Goal: Communication & Community: Answer question/provide support

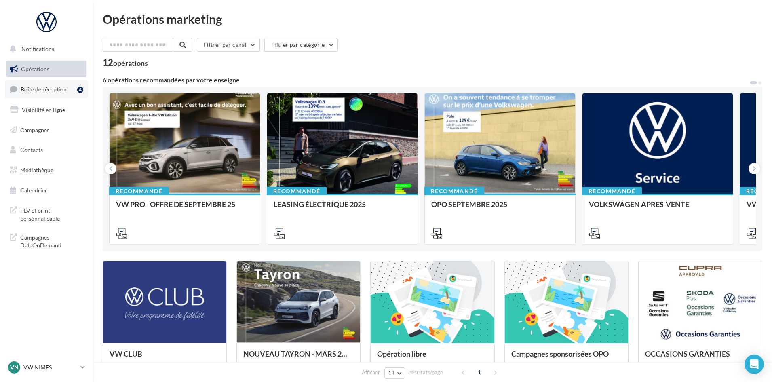
click at [54, 84] on link "Boîte de réception 4" at bounding box center [46, 88] width 83 height 17
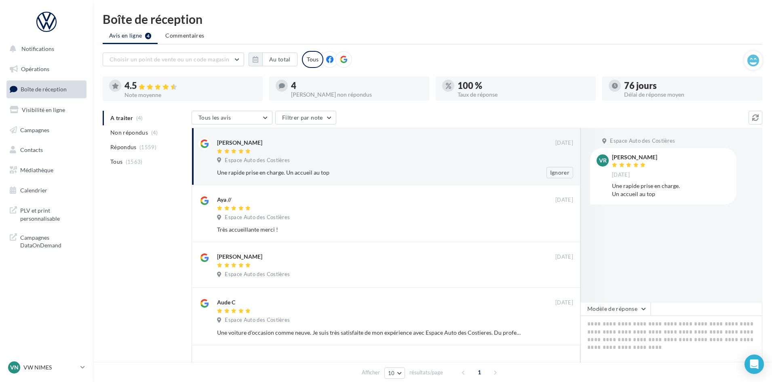
scroll to position [62, 0]
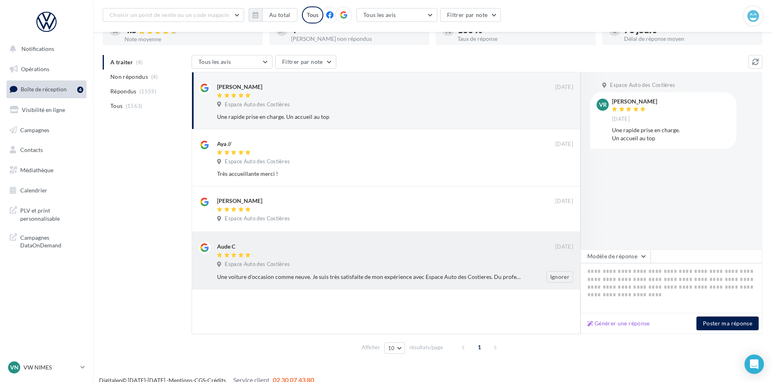
click at [497, 258] on div at bounding box center [386, 255] width 338 height 7
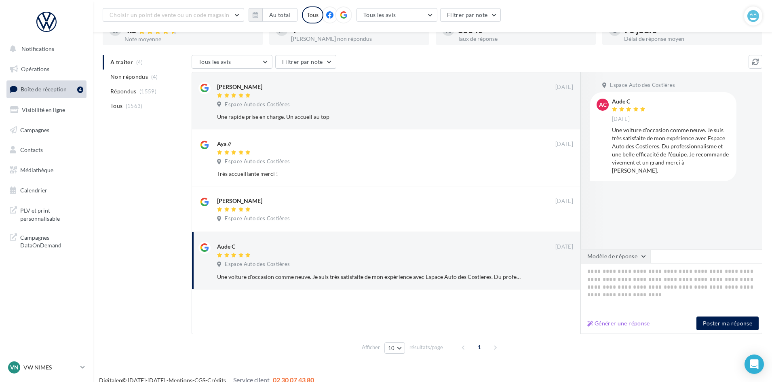
click at [615, 259] on button "Modèle de réponse" at bounding box center [616, 256] width 70 height 14
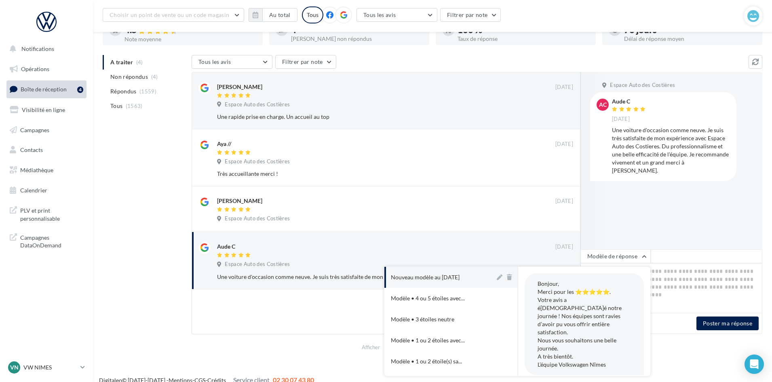
click at [460, 271] on button "Nouveau modèle au [DATE]" at bounding box center [439, 277] width 111 height 21
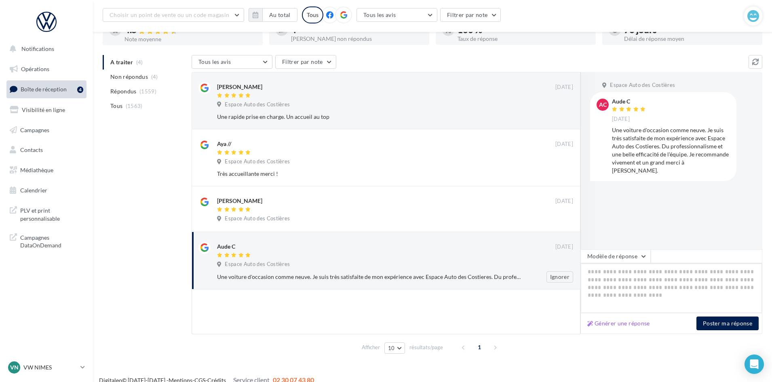
type textarea "**********"
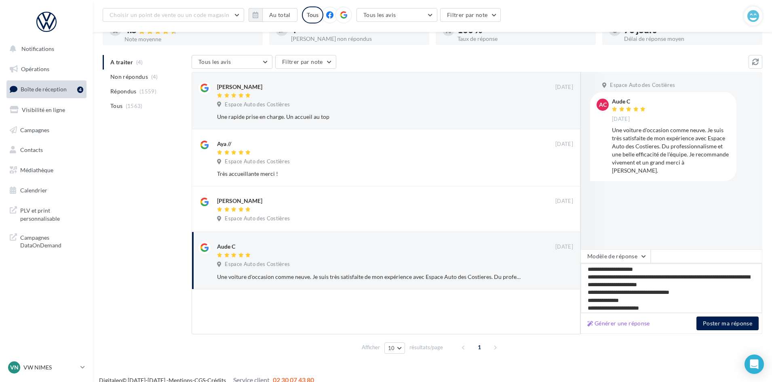
scroll to position [13, 0]
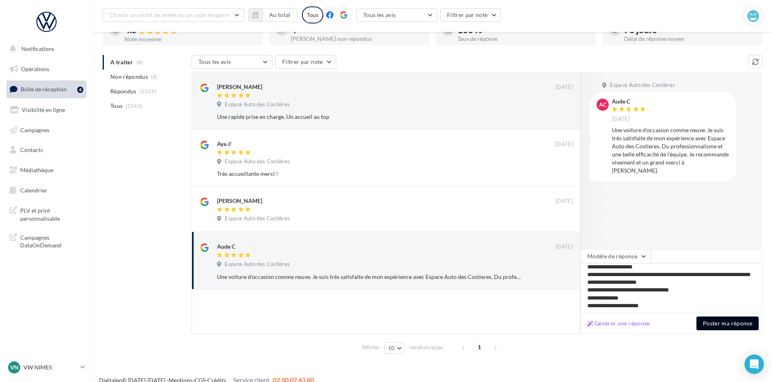
click at [733, 327] on button "Poster ma réponse" at bounding box center [728, 324] width 62 height 14
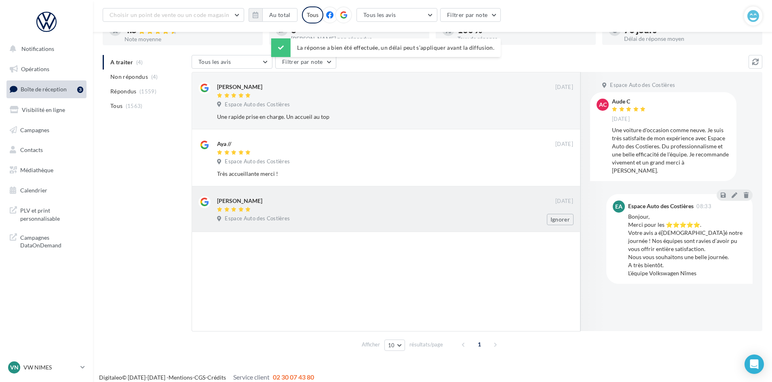
click at [392, 202] on div "[PERSON_NAME]" at bounding box center [386, 200] width 338 height 8
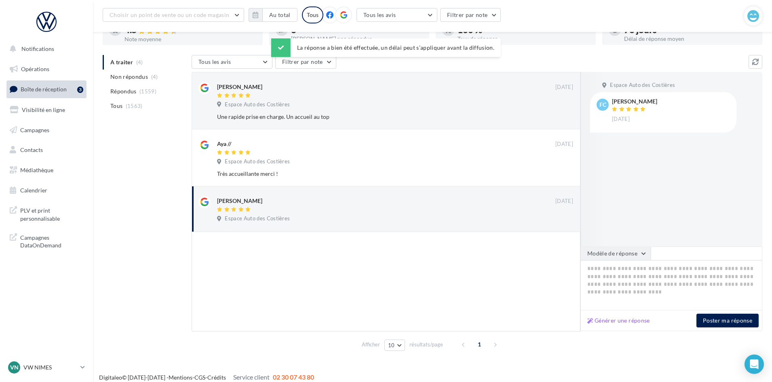
click at [631, 259] on button "Modèle de réponse" at bounding box center [616, 254] width 70 height 14
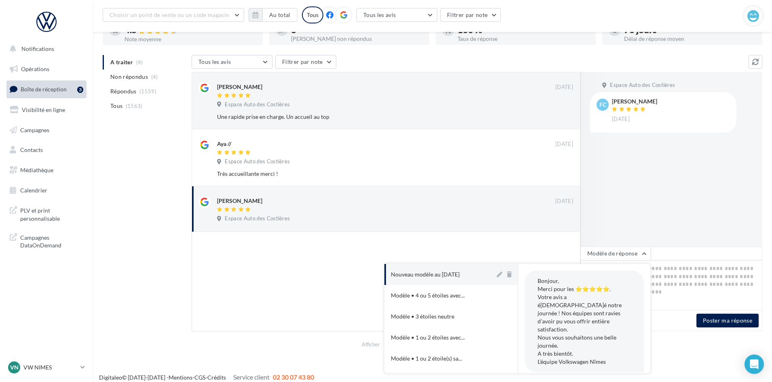
click at [454, 274] on div "Nouveau modèle au [DATE]" at bounding box center [425, 274] width 69 height 8
type textarea "**********"
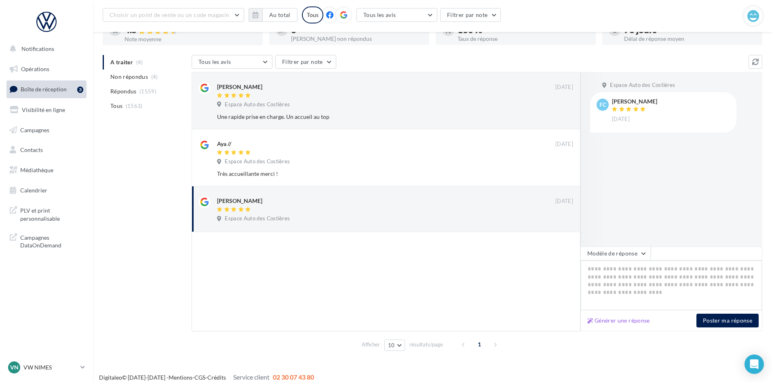
type textarea "**********"
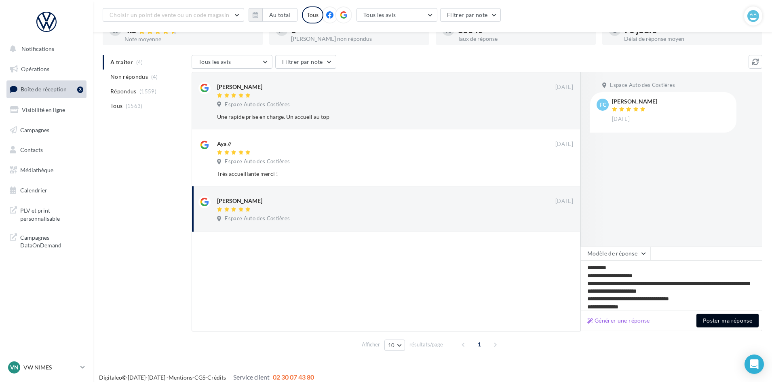
click at [720, 317] on button "Poster ma réponse" at bounding box center [728, 321] width 62 height 14
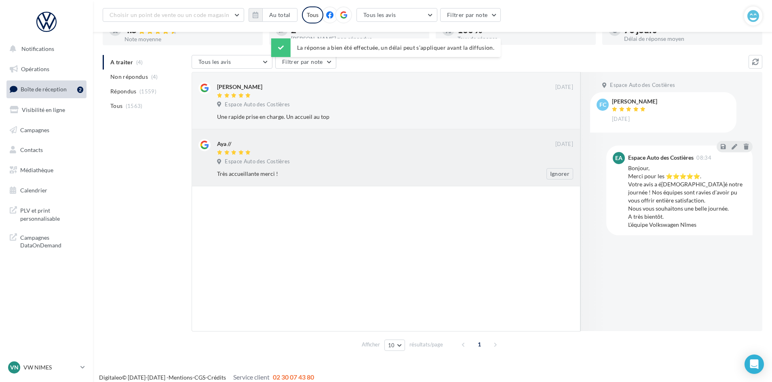
click at [367, 166] on div "Espace Auto des Costières" at bounding box center [395, 162] width 356 height 9
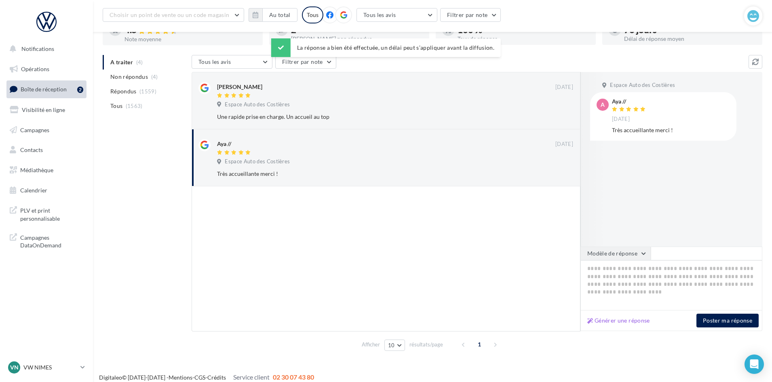
click at [615, 253] on button "Modèle de réponse" at bounding box center [616, 254] width 70 height 14
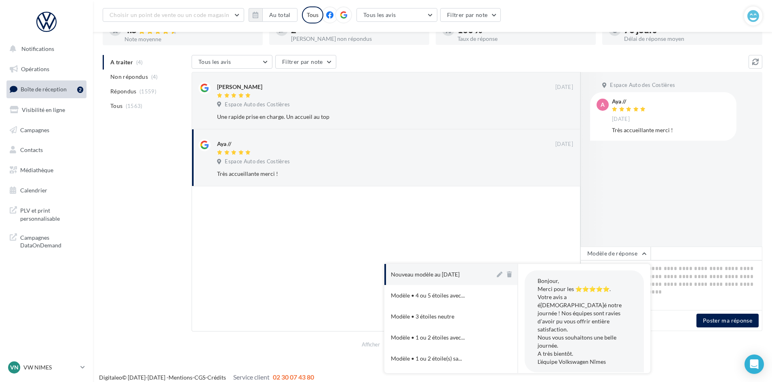
click at [442, 268] on button "Nouveau modèle au [DATE]" at bounding box center [439, 274] width 111 height 21
type textarea "**********"
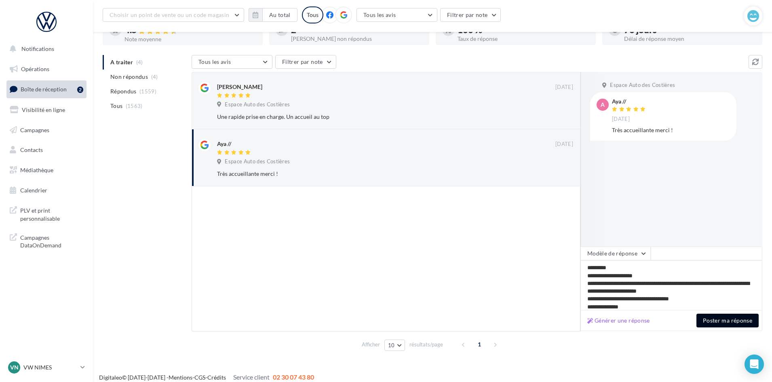
click at [705, 316] on button "Poster ma réponse" at bounding box center [728, 321] width 62 height 14
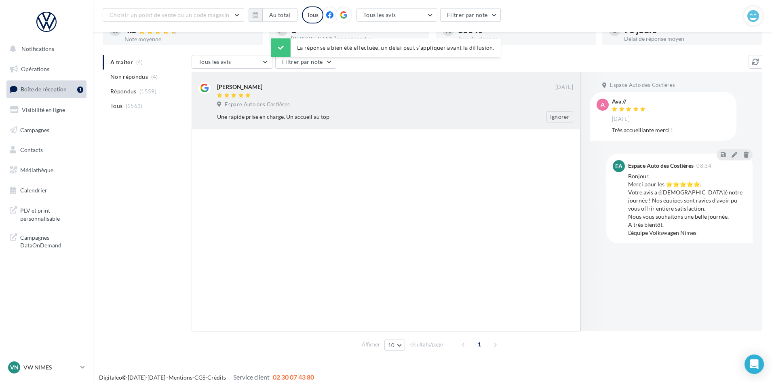
click at [341, 95] on div at bounding box center [386, 96] width 338 height 7
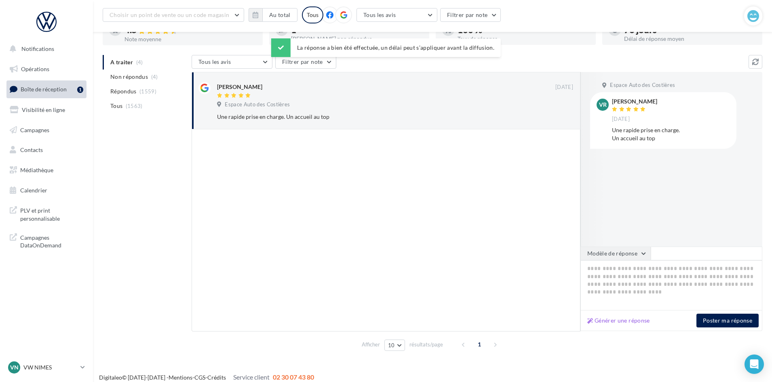
click at [629, 254] on button "Modèle de réponse" at bounding box center [616, 254] width 70 height 14
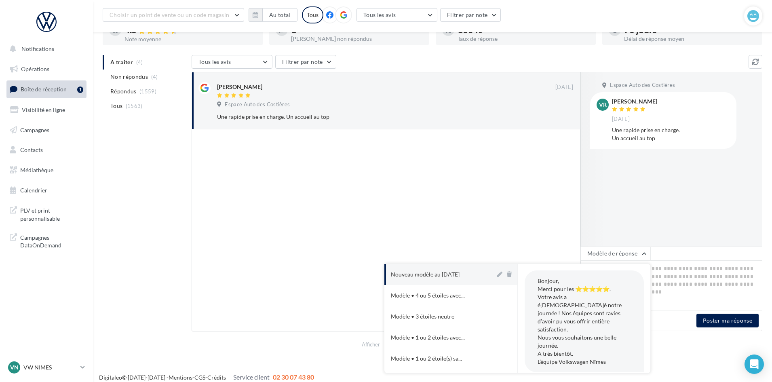
click at [478, 270] on button "Nouveau modèle au [DATE]" at bounding box center [439, 274] width 111 height 21
type textarea "**********"
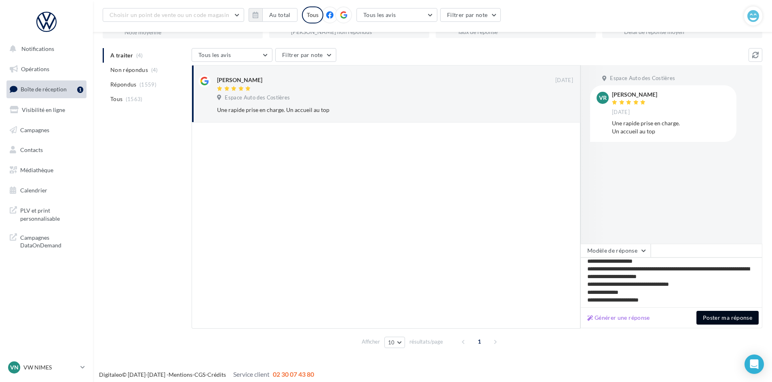
click at [726, 316] on button "Poster ma réponse" at bounding box center [728, 318] width 62 height 14
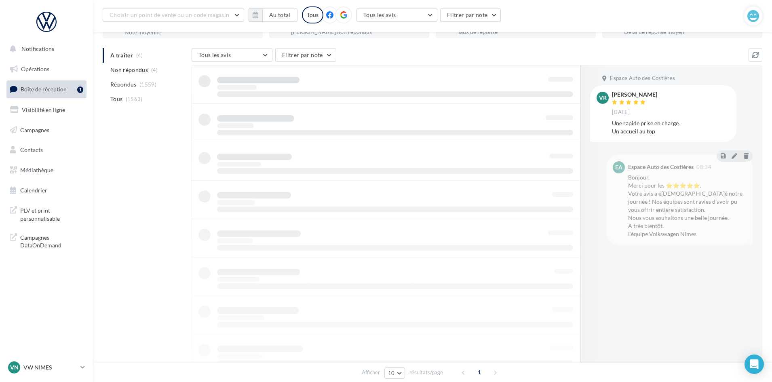
scroll to position [13, 0]
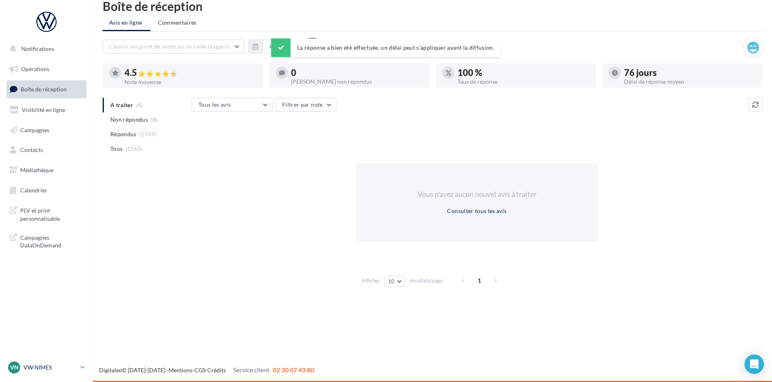
click at [51, 372] on div "VN VW NIMES vw-nim-eli" at bounding box center [42, 367] width 69 height 12
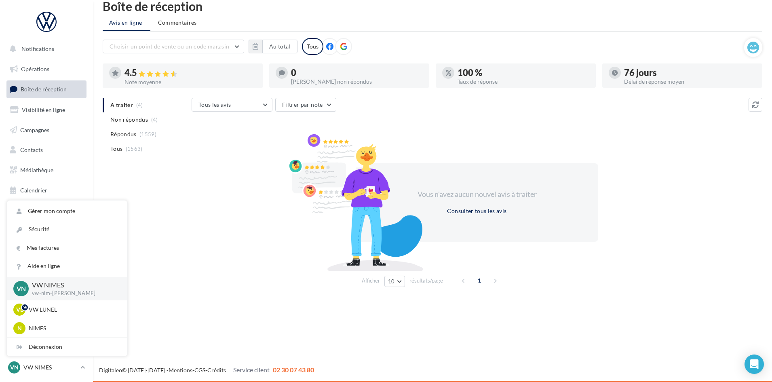
click at [243, 291] on div "Notifications Opérations Boîte de réception Visibilité en ligne Campagnes Conta…" at bounding box center [386, 191] width 772 height 382
